Goal: Task Accomplishment & Management: Manage account settings

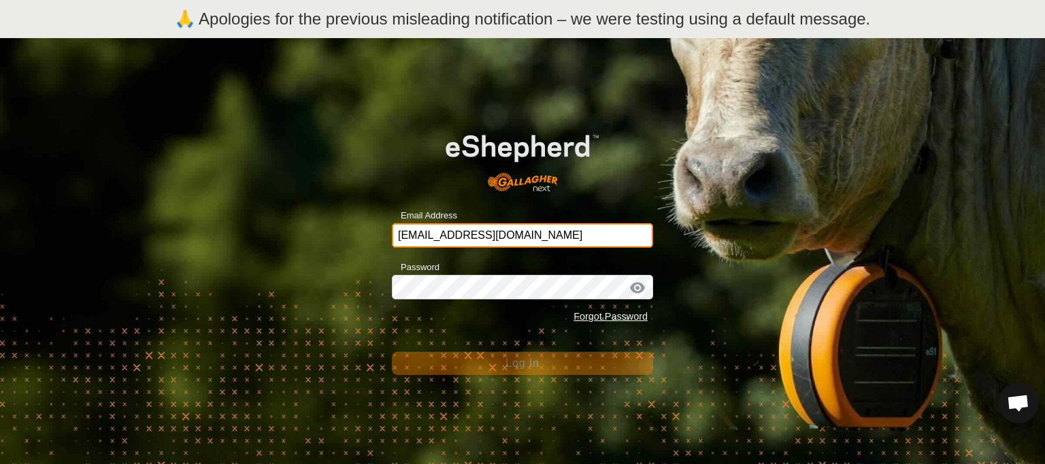
drag, startPoint x: 0, startPoint y: 0, endPoint x: 524, endPoint y: 235, distance: 574.7
click at [524, 235] on input "[EMAIL_ADDRESS][DOMAIN_NAME]" at bounding box center [522, 235] width 261 height 24
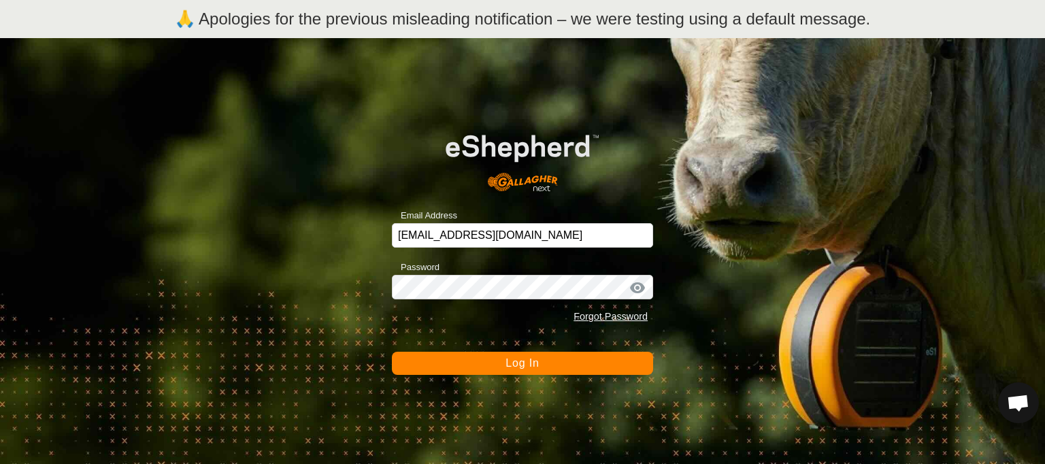
click at [443, 365] on button "Log In" at bounding box center [522, 363] width 261 height 23
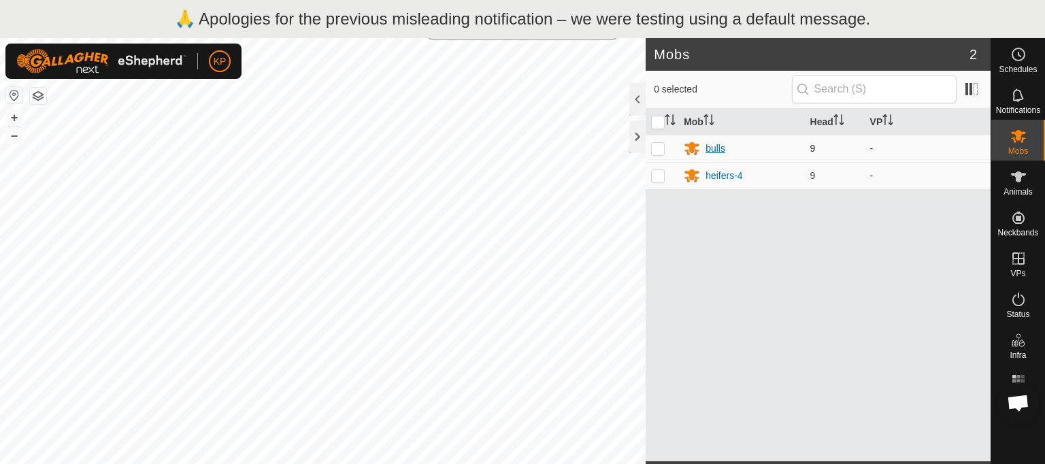
click at [715, 148] on div "bulls" at bounding box center [715, 148] width 20 height 14
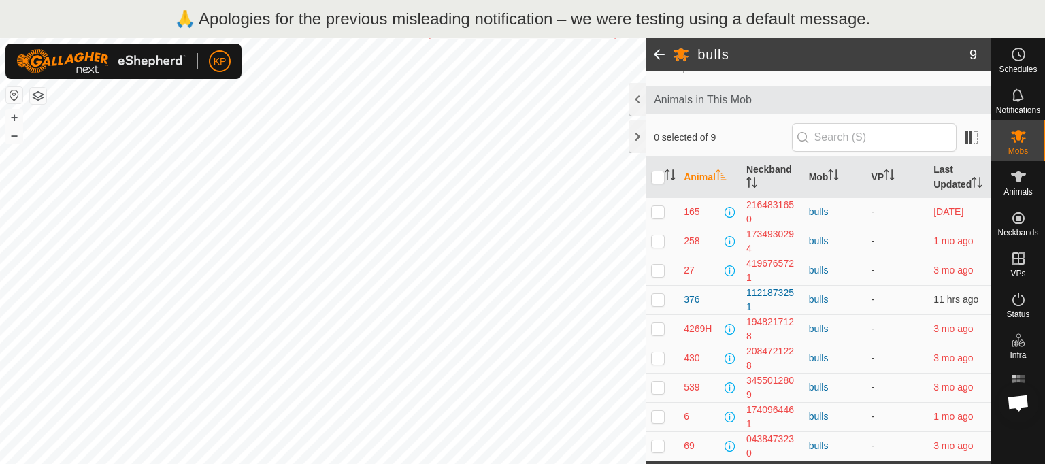
scroll to position [71, 0]
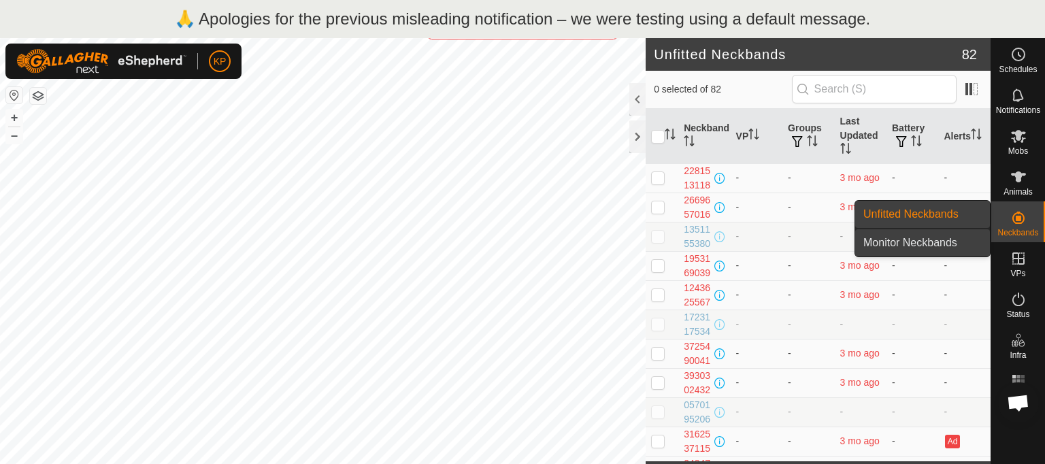
click at [943, 242] on link "Monitor Neckbands" at bounding box center [922, 242] width 135 height 27
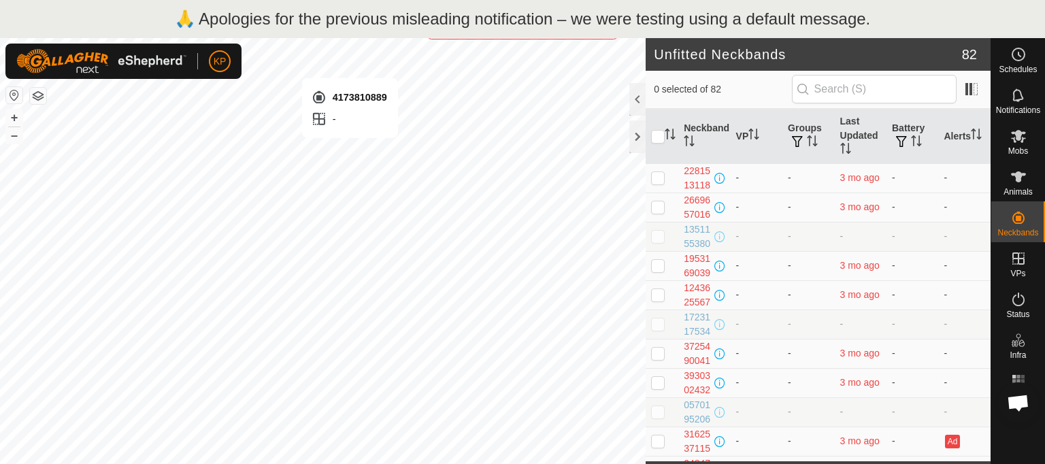
checkbox input "true"
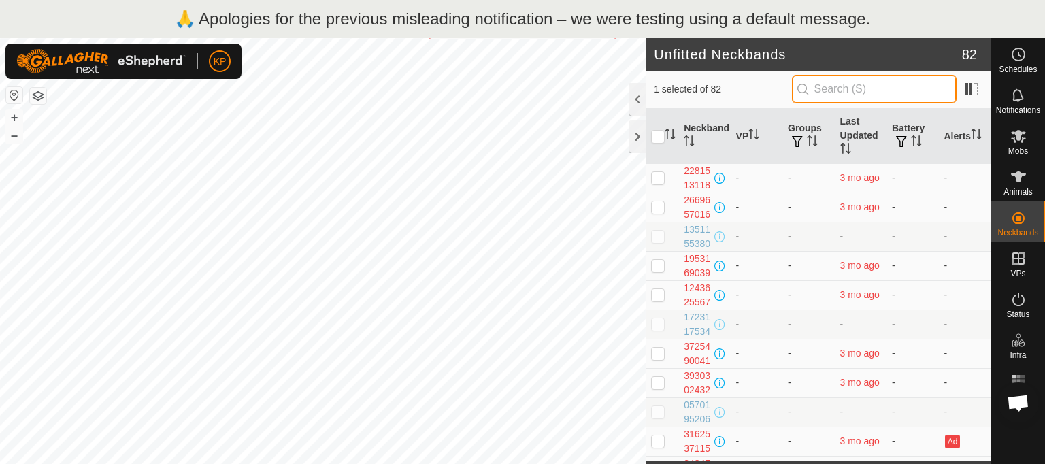
click at [851, 95] on input "text" at bounding box center [874, 89] width 165 height 29
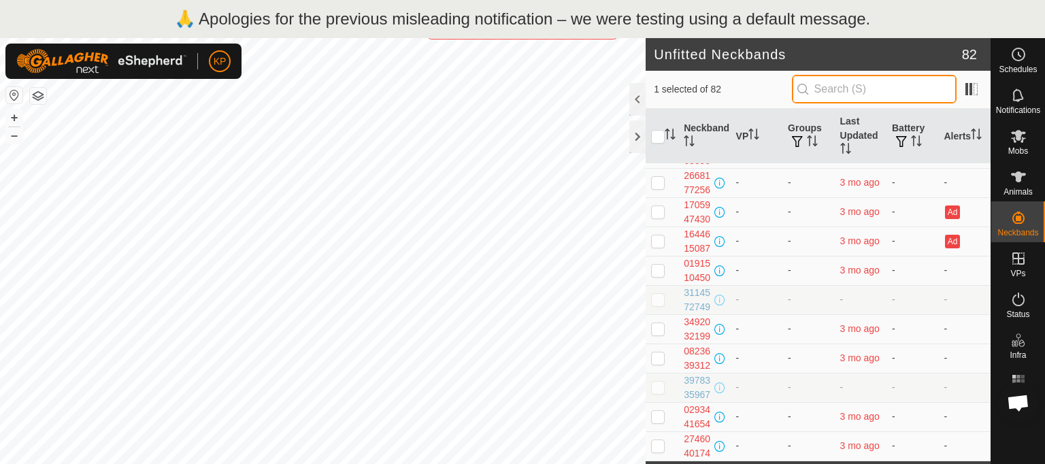
scroll to position [2647, 0]
